Goal: Task Accomplishment & Management: Manage account settings

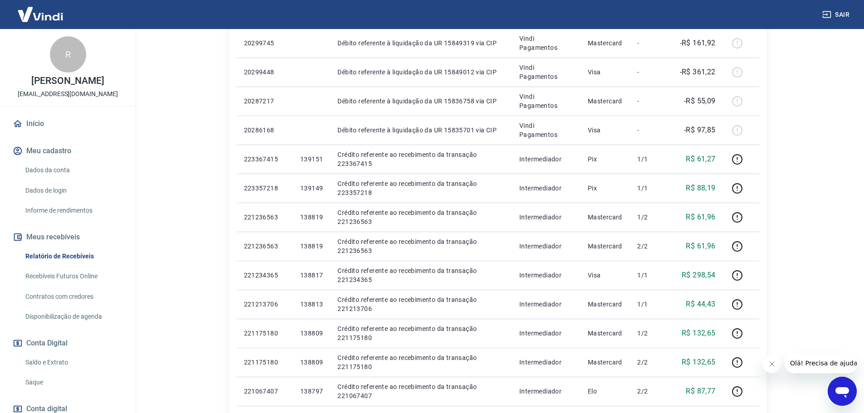
drag, startPoint x: 0, startPoint y: 0, endPoint x: 33, endPoint y: 135, distance: 139.2
click at [33, 134] on link "Início" at bounding box center [68, 124] width 114 height 20
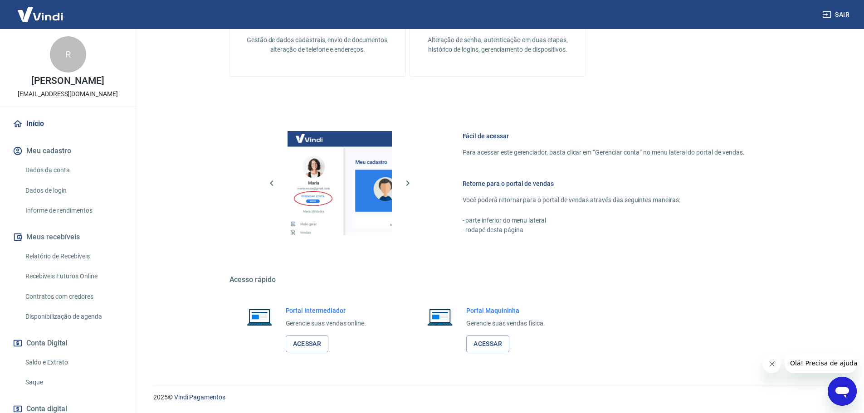
scroll to position [294, 0]
click at [299, 346] on link "Acessar" at bounding box center [307, 344] width 43 height 17
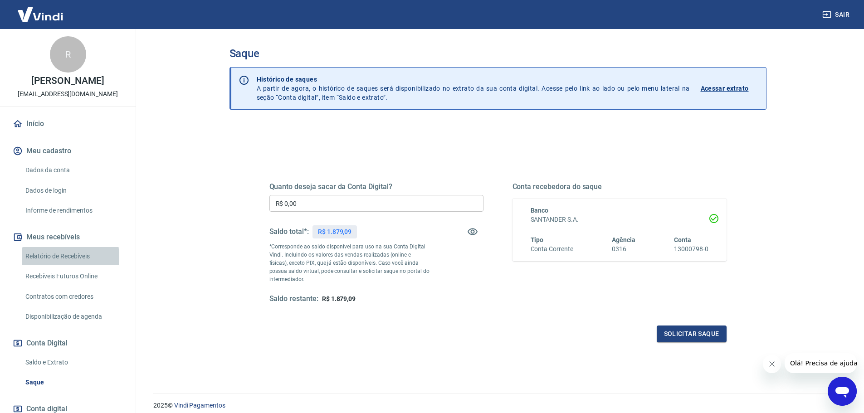
click at [49, 266] on link "Relatório de Recebíveis" at bounding box center [73, 256] width 103 height 19
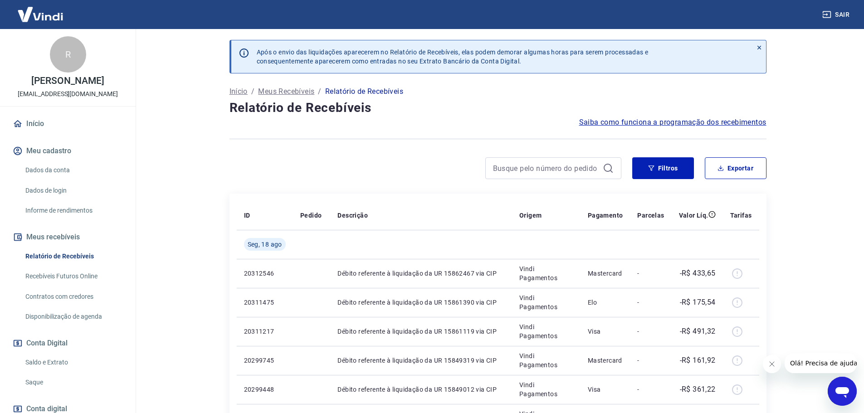
click at [34, 129] on link "Início" at bounding box center [68, 124] width 114 height 20
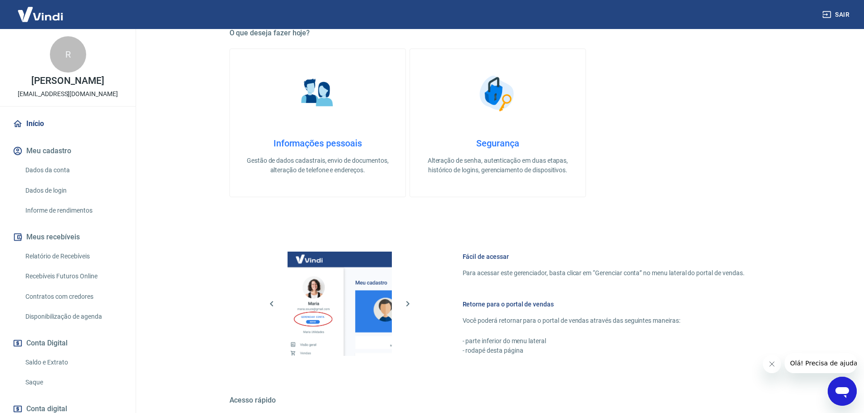
scroll to position [227, 0]
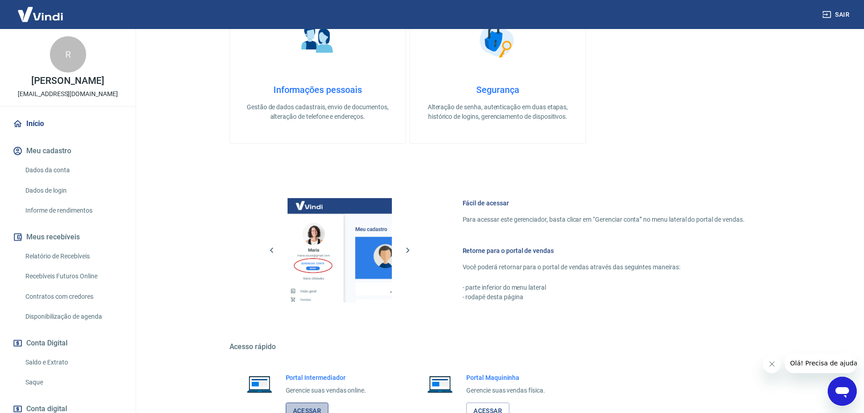
click at [324, 409] on link "Acessar" at bounding box center [307, 411] width 43 height 17
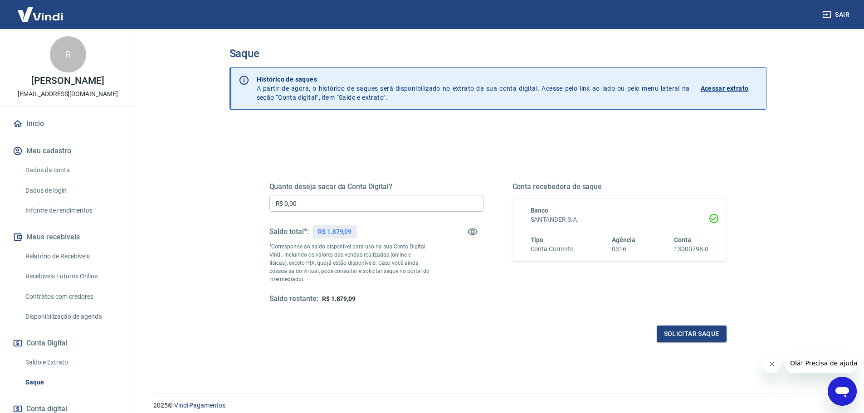
click at [304, 207] on input "R$ 0,00" at bounding box center [377, 203] width 214 height 17
type input "R$ 1.700,00"
click at [679, 329] on button "Solicitar saque" at bounding box center [692, 334] width 70 height 17
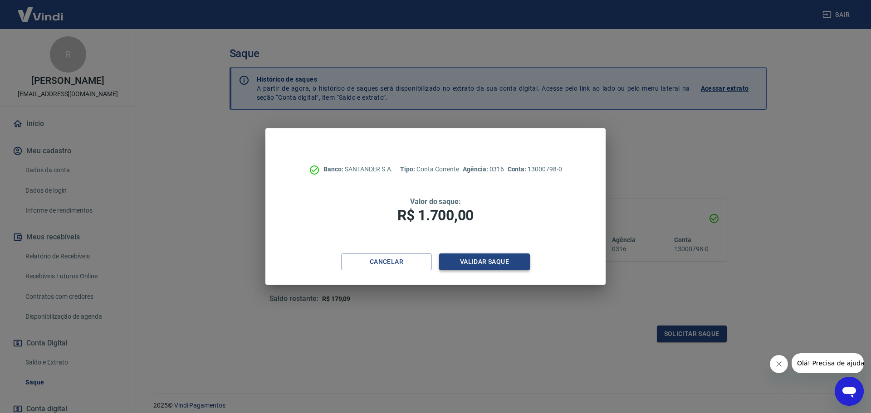
click at [513, 260] on button "Validar saque" at bounding box center [484, 262] width 91 height 17
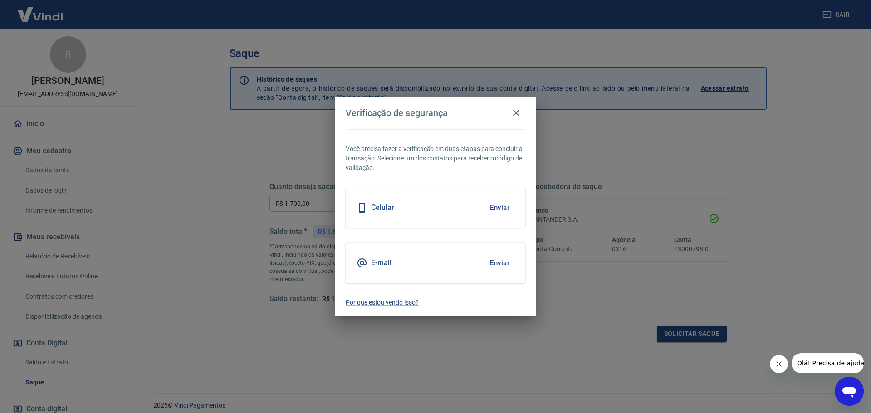
click at [501, 208] on button "Enviar" at bounding box center [499, 207] width 29 height 19
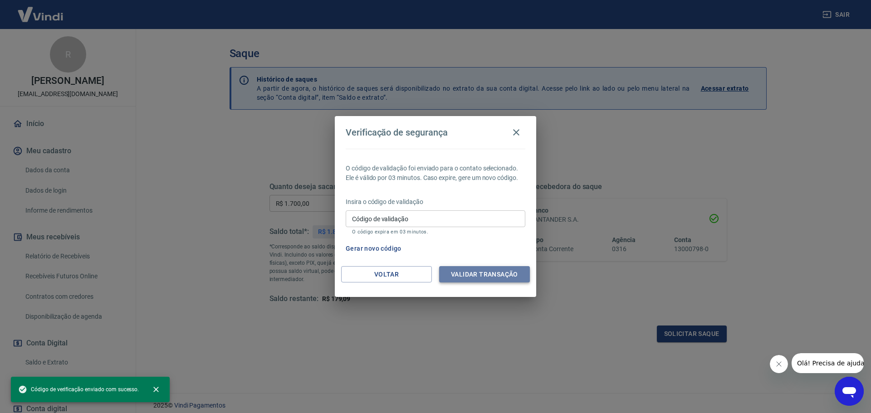
click at [497, 278] on button "Validar transação" at bounding box center [484, 274] width 91 height 17
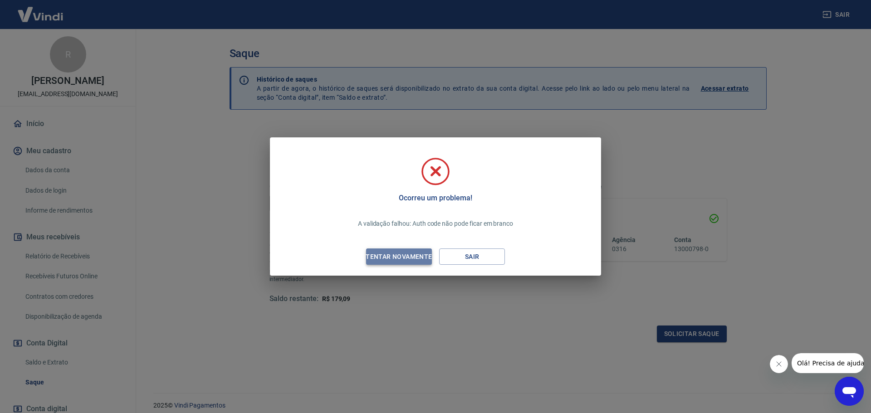
click at [390, 259] on div "Tentar novamente" at bounding box center [399, 256] width 88 height 11
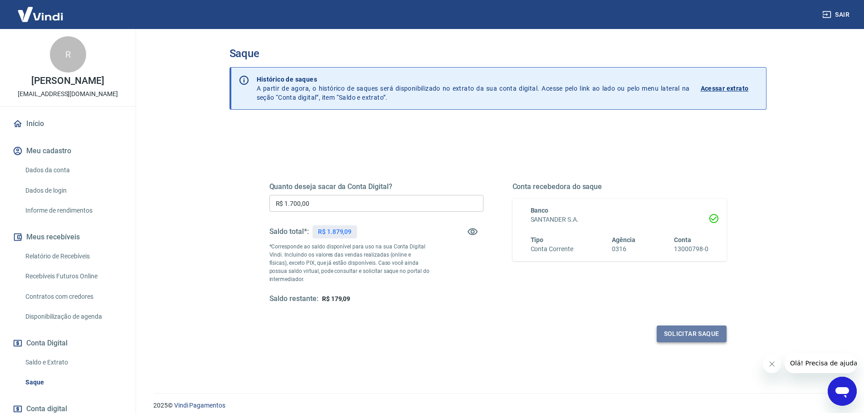
click at [709, 333] on button "Solicitar saque" at bounding box center [692, 334] width 70 height 17
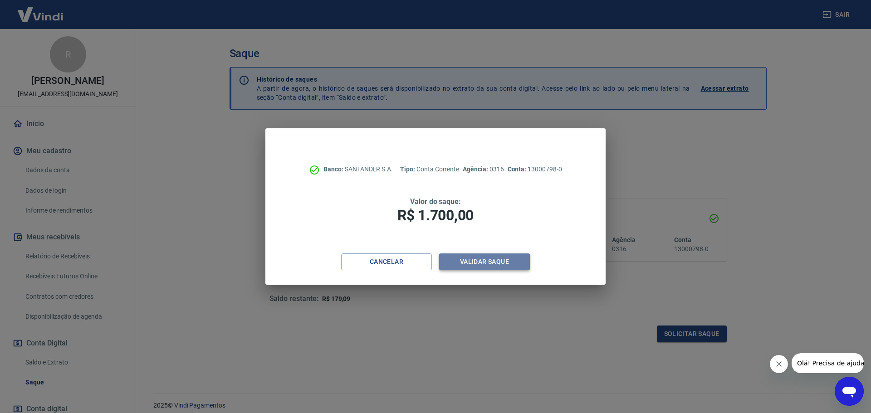
click at [503, 258] on button "Validar saque" at bounding box center [484, 262] width 91 height 17
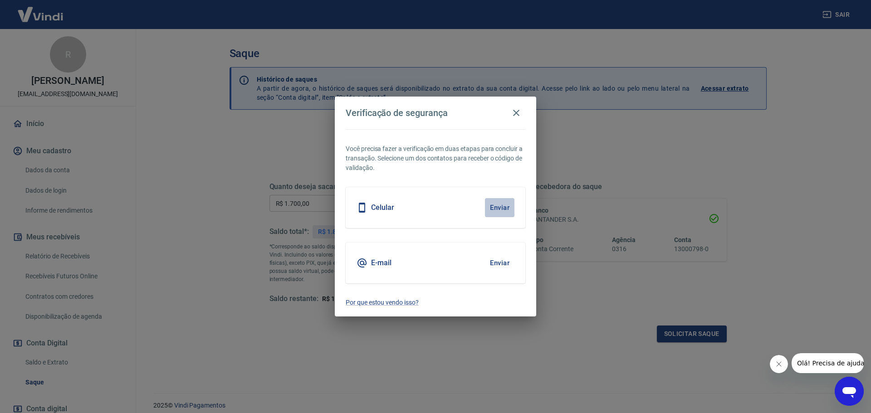
click at [497, 201] on button "Enviar" at bounding box center [499, 207] width 29 height 19
click at [520, 112] on icon "button" at bounding box center [516, 113] width 11 height 11
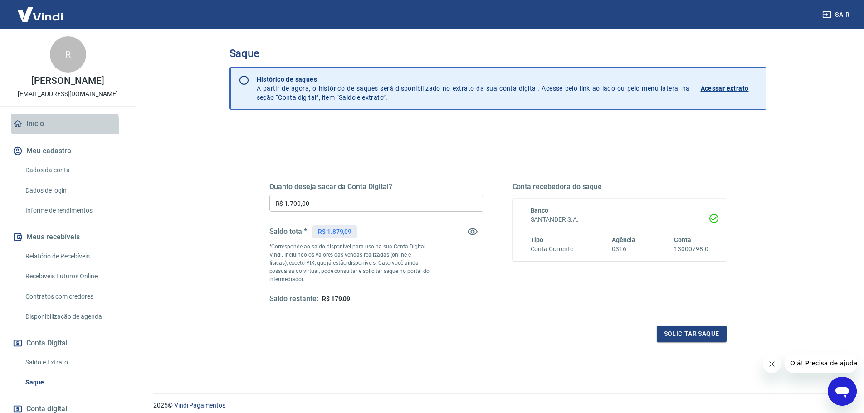
click at [28, 134] on link "Início" at bounding box center [68, 124] width 114 height 20
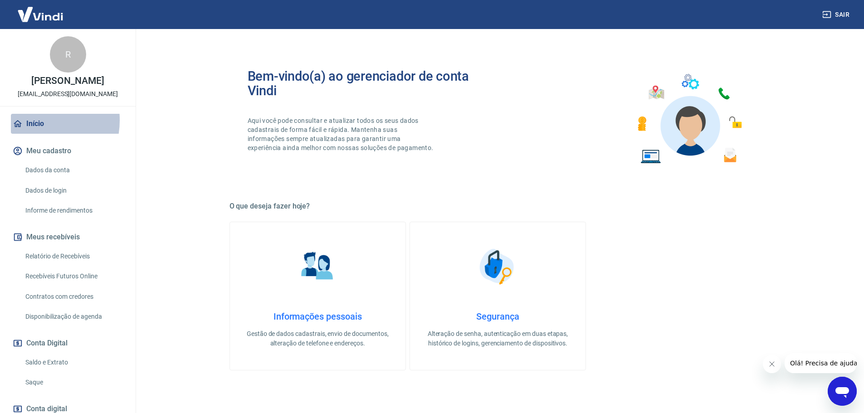
click at [33, 130] on link "Início" at bounding box center [68, 124] width 114 height 20
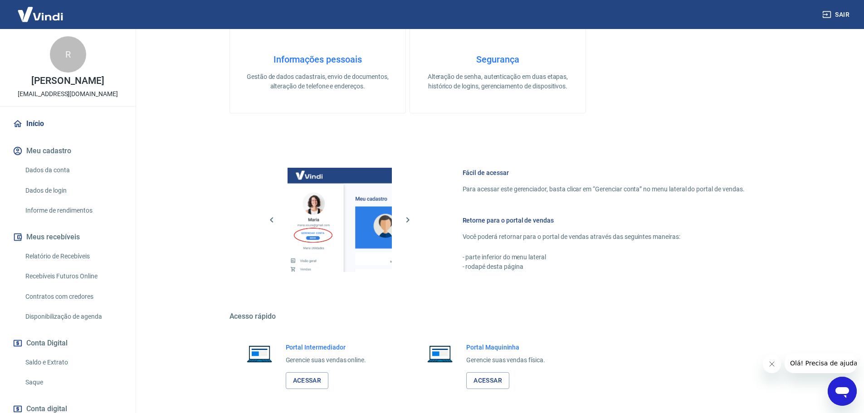
scroll to position [294, 0]
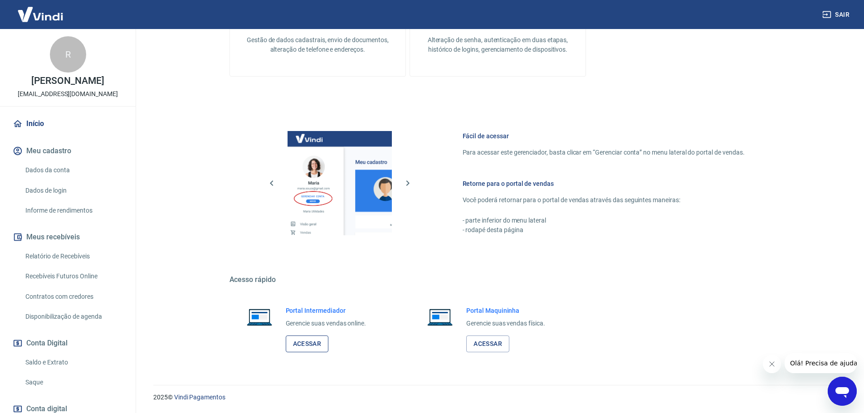
click at [295, 343] on link "Acessar" at bounding box center [307, 344] width 43 height 17
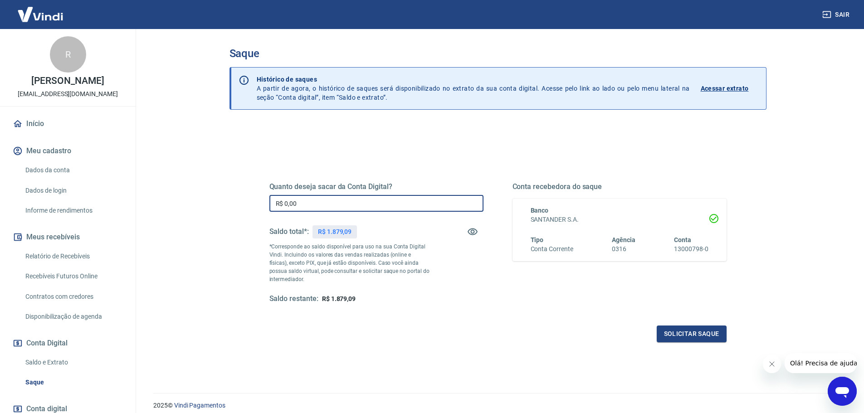
click at [310, 199] on input "R$ 0,00" at bounding box center [377, 203] width 214 height 17
type input "R$ 1.700,00"
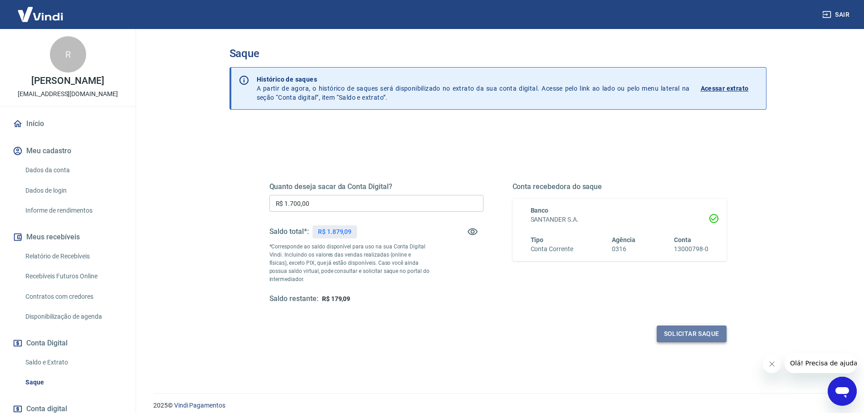
click at [694, 338] on button "Solicitar saque" at bounding box center [692, 334] width 70 height 17
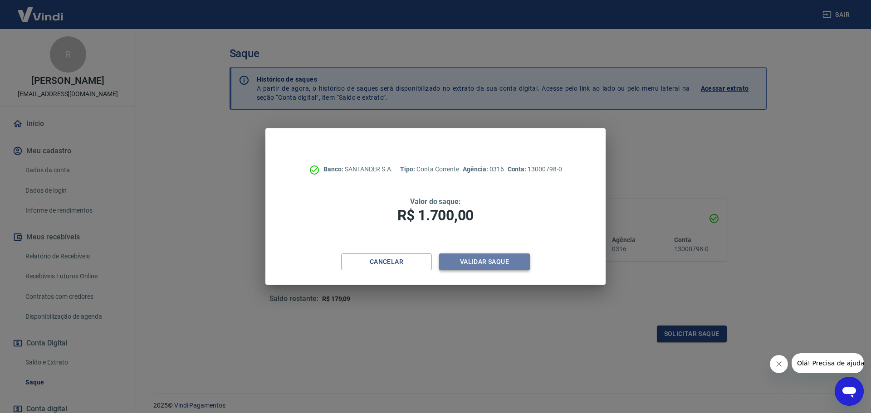
click at [476, 265] on button "Validar saque" at bounding box center [484, 262] width 91 height 17
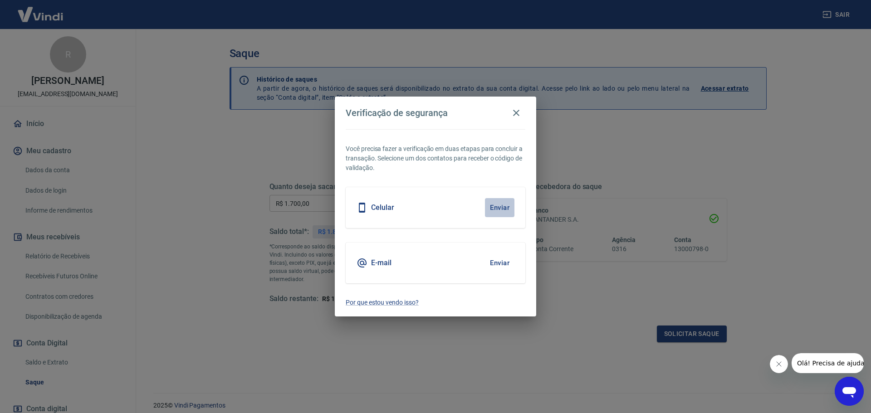
click at [504, 211] on button "Enviar" at bounding box center [499, 207] width 29 height 19
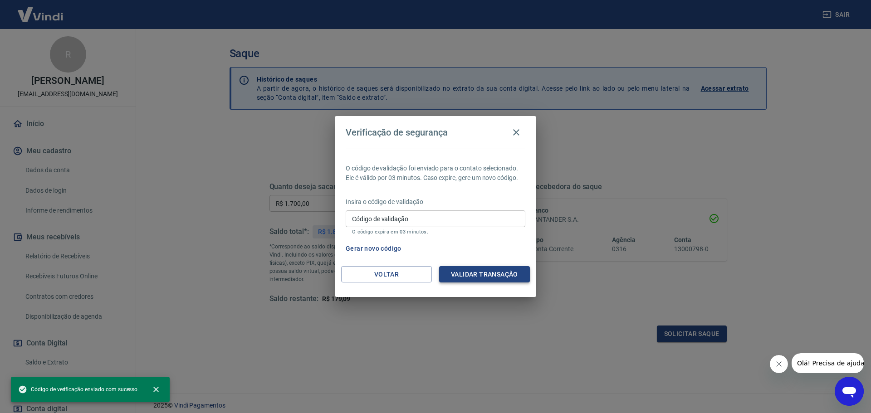
click at [466, 270] on button "Validar transação" at bounding box center [484, 274] width 91 height 17
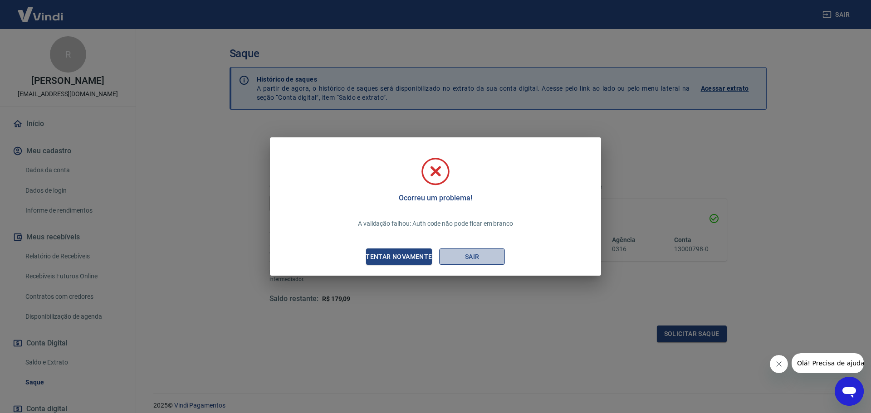
click at [457, 259] on button "Sair" at bounding box center [472, 257] width 66 height 17
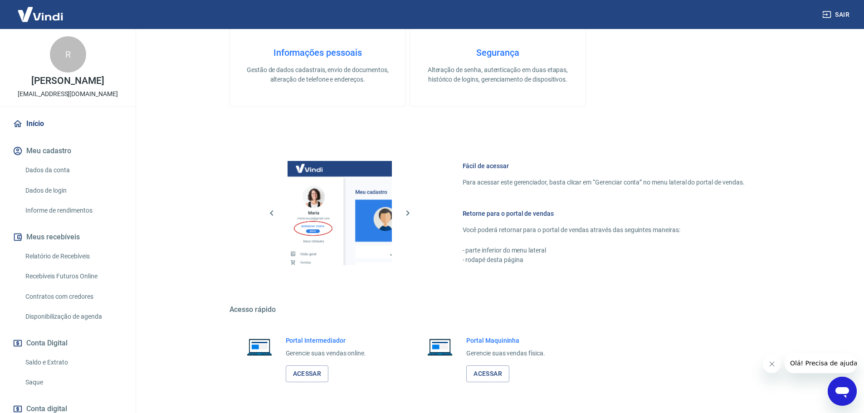
scroll to position [294, 0]
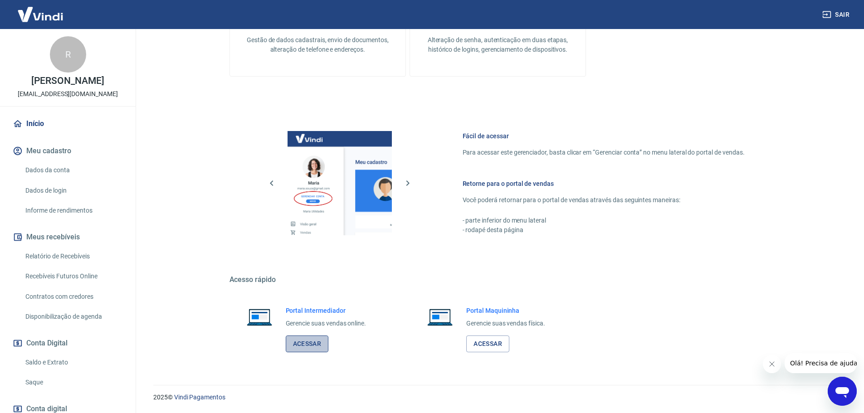
click at [306, 345] on link "Acessar" at bounding box center [307, 344] width 43 height 17
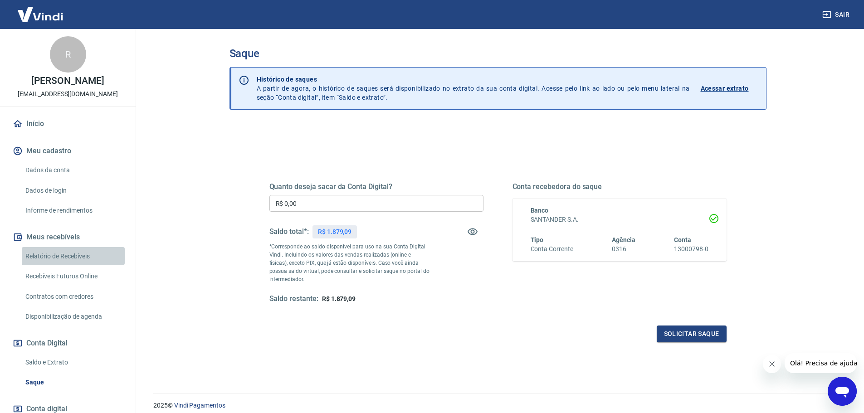
click at [73, 259] on link "Relatório de Recebíveis" at bounding box center [73, 256] width 103 height 19
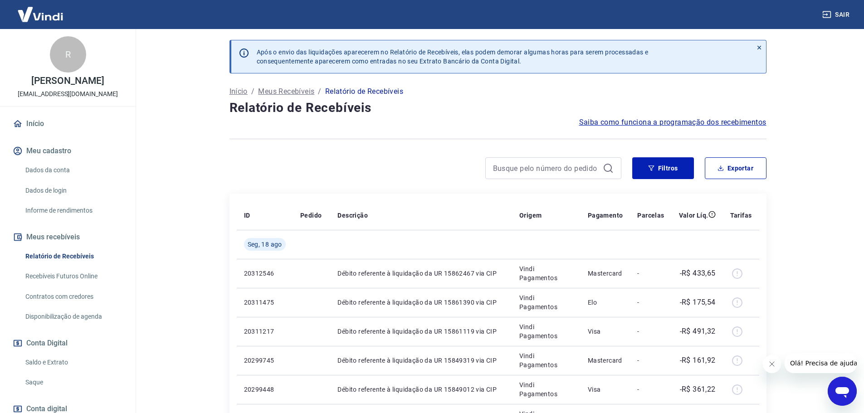
click at [30, 133] on link "Início" at bounding box center [68, 124] width 114 height 20
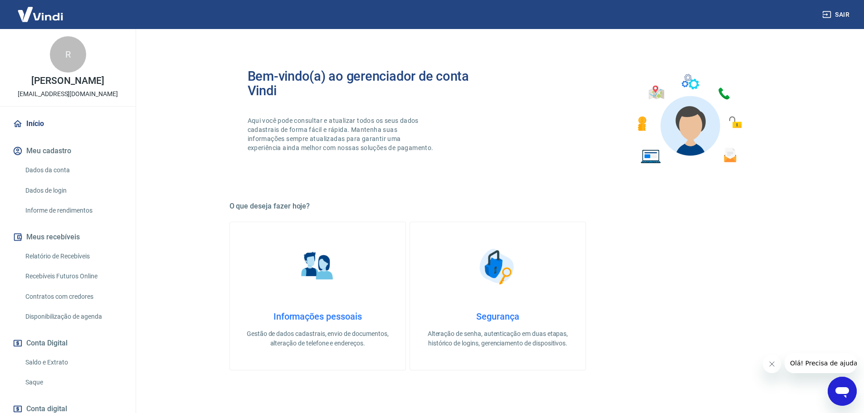
scroll to position [294, 0]
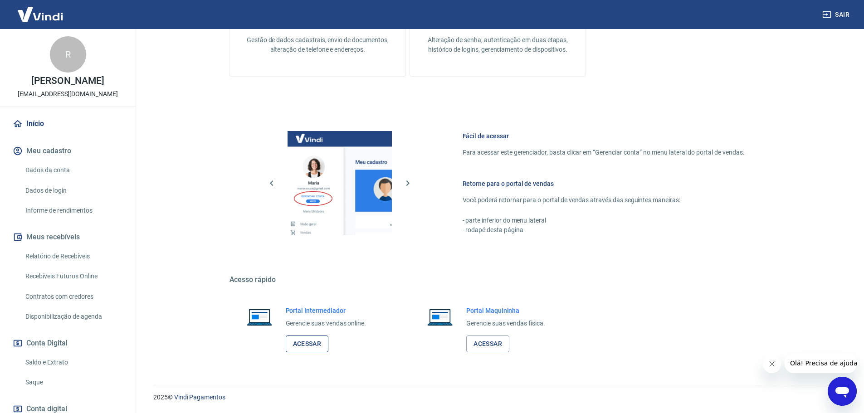
click at [300, 346] on link "Acessar" at bounding box center [307, 344] width 43 height 17
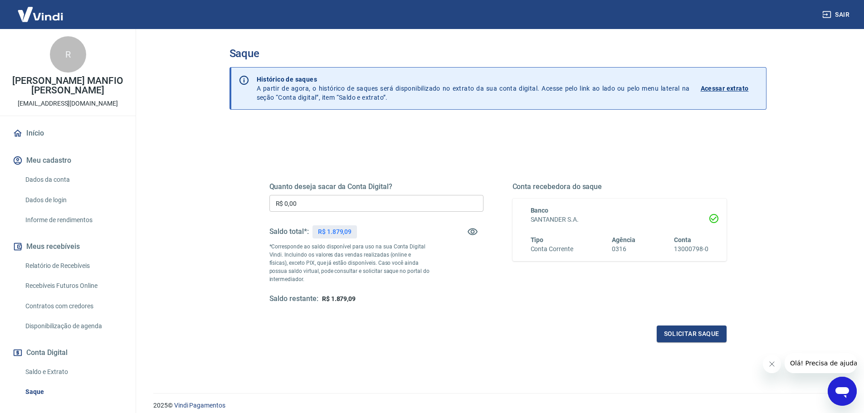
click at [44, 266] on link "Relatório de Recebíveis" at bounding box center [73, 266] width 103 height 19
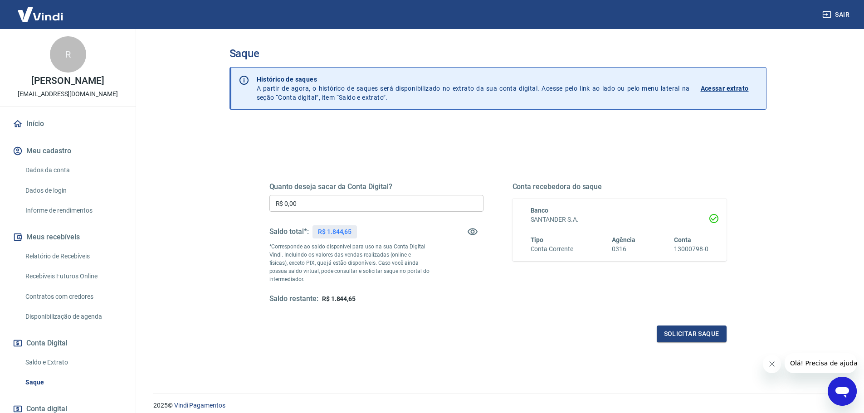
click at [48, 264] on link "Relatório de Recebíveis" at bounding box center [73, 256] width 103 height 19
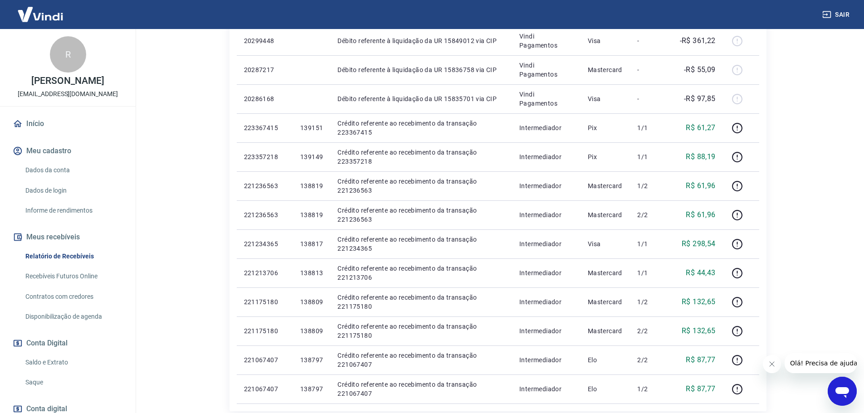
scroll to position [454, 0]
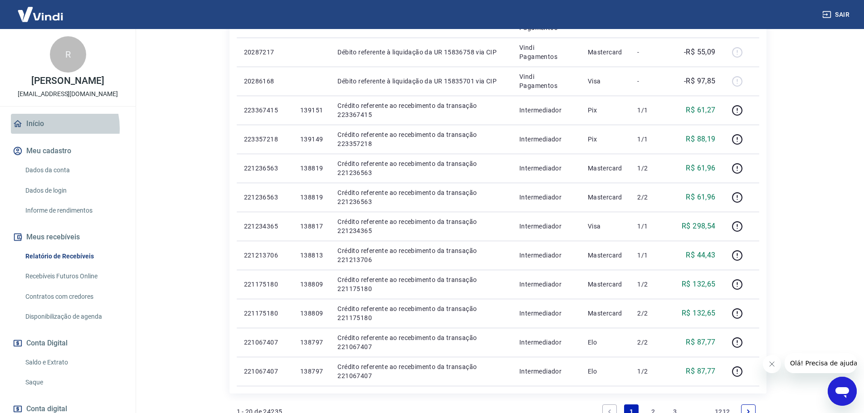
click at [44, 134] on link "Início" at bounding box center [68, 124] width 114 height 20
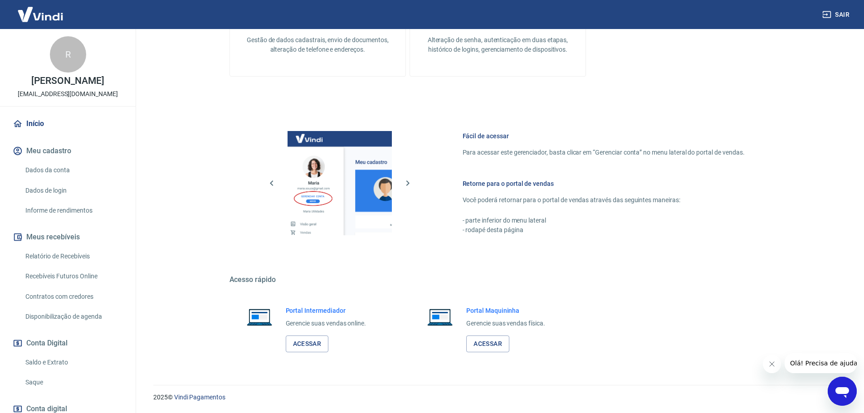
scroll to position [294, 0]
click at [319, 348] on link "Acessar" at bounding box center [307, 344] width 43 height 17
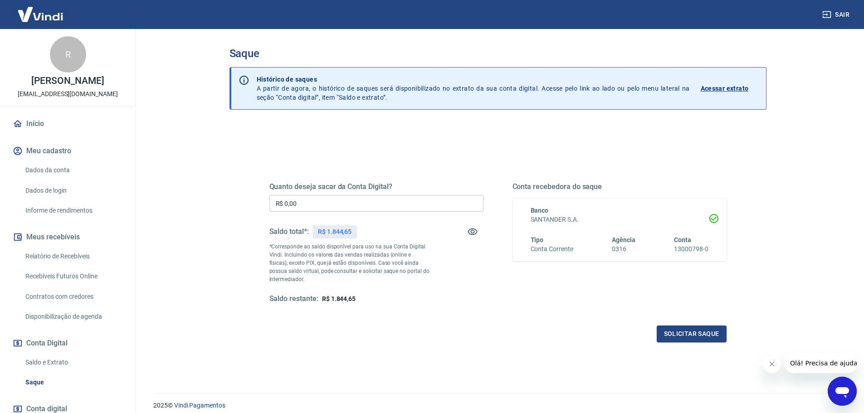
click at [80, 262] on link "Relatório de Recebíveis" at bounding box center [73, 256] width 103 height 19
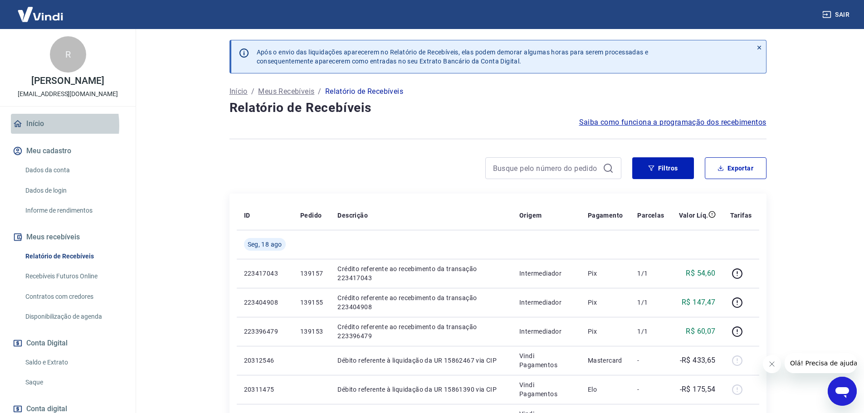
click at [32, 134] on link "Início" at bounding box center [68, 124] width 114 height 20
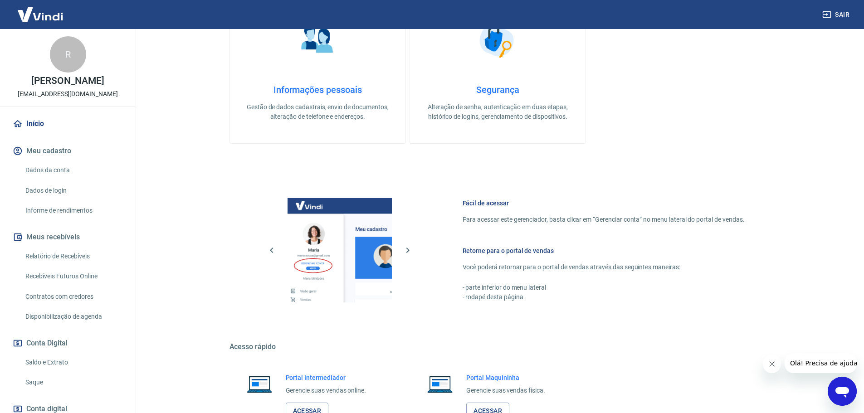
scroll to position [294, 0]
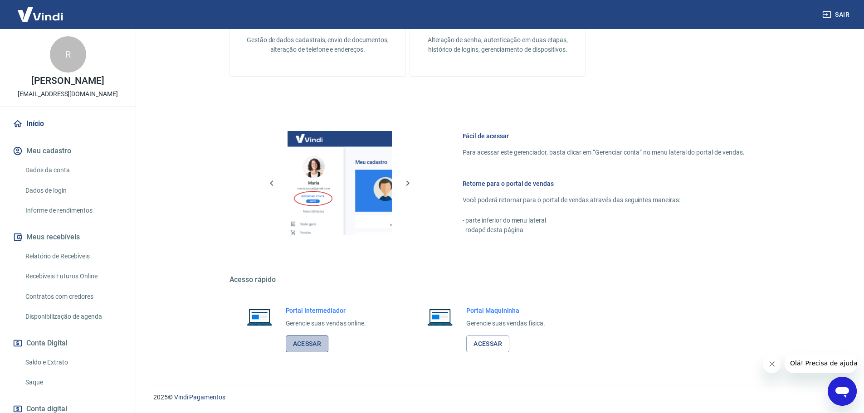
click at [297, 347] on link "Acessar" at bounding box center [307, 344] width 43 height 17
